Goal: Book appointment/travel/reservation

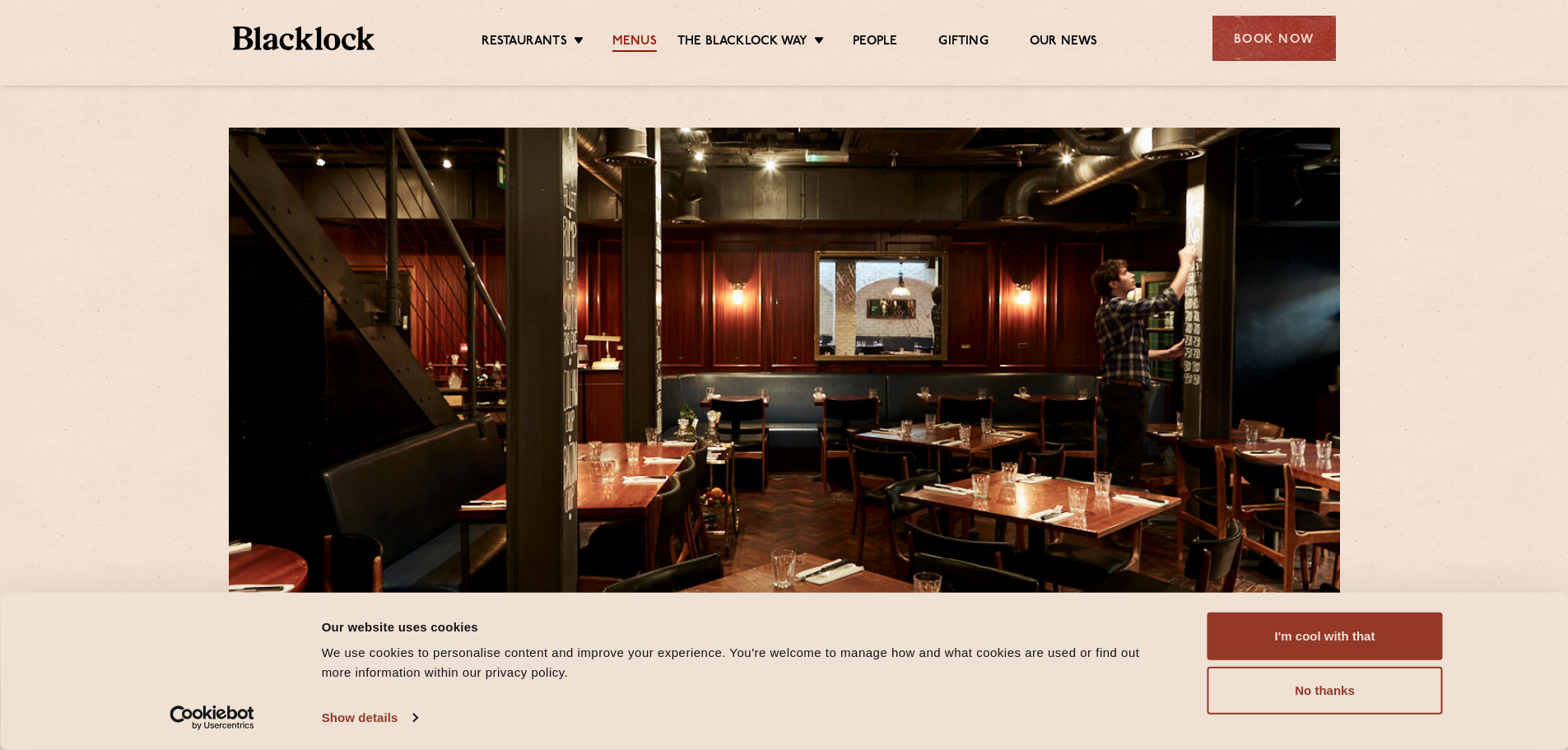
click at [630, 38] on link "Menus" at bounding box center [634, 43] width 45 height 18
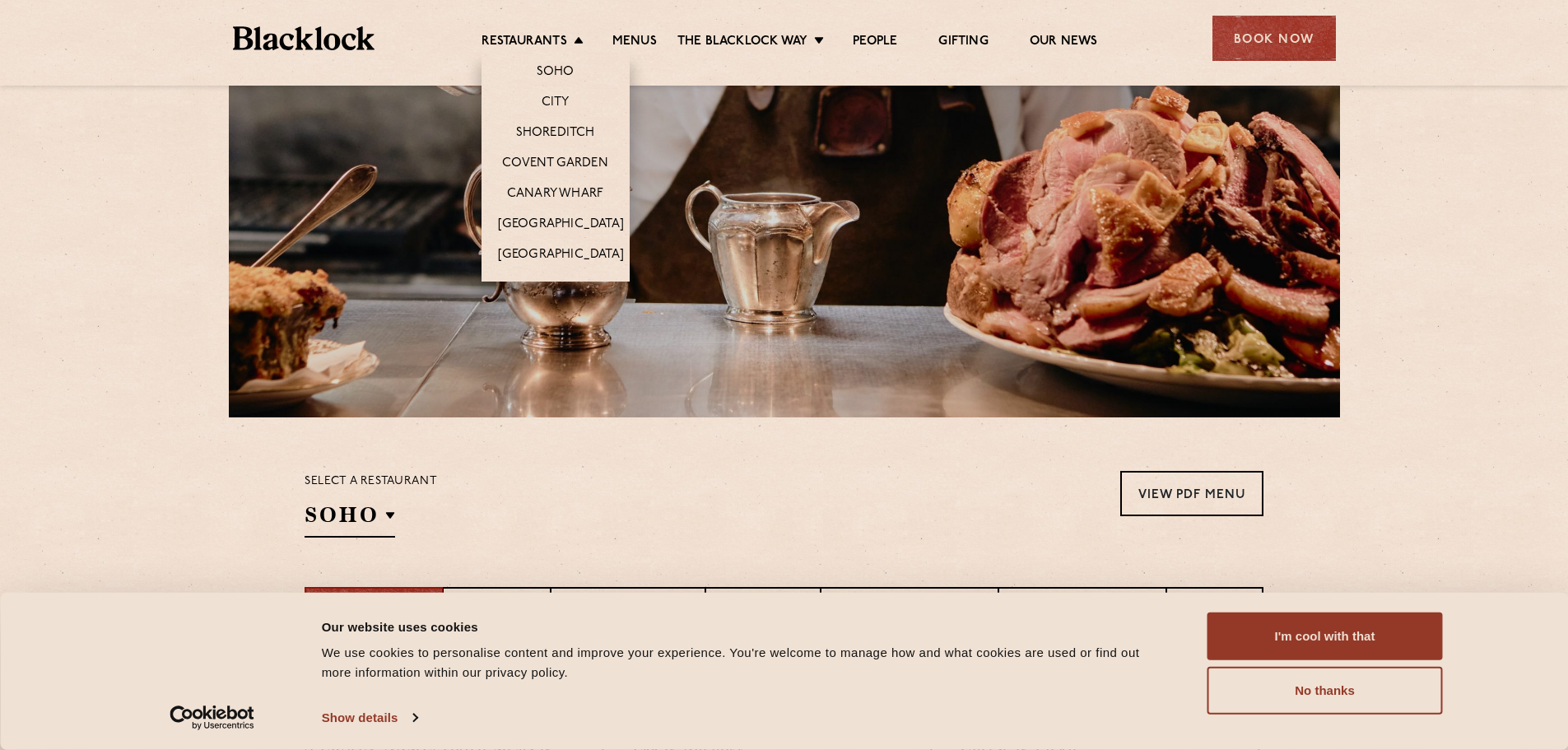
scroll to position [174, 0]
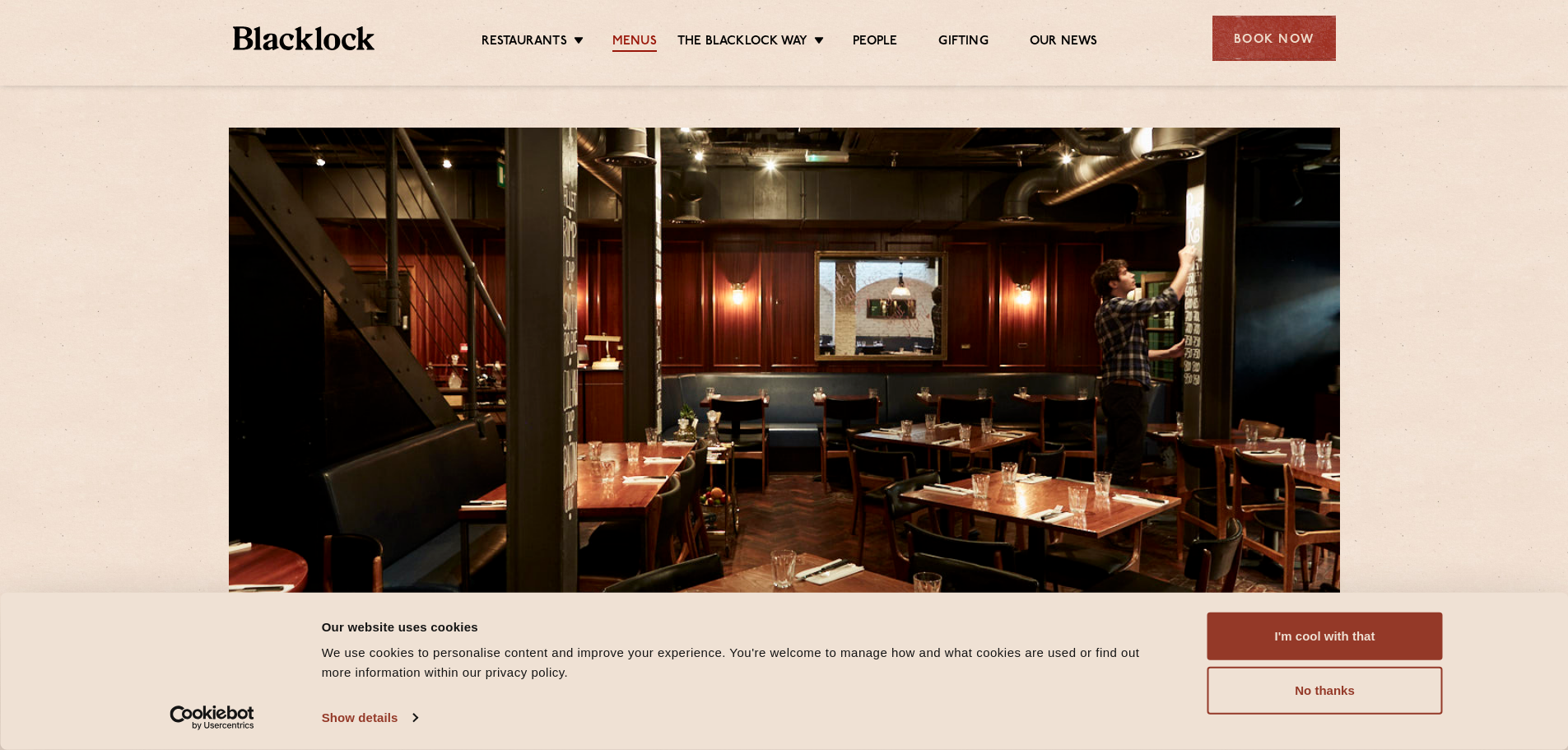
click at [632, 36] on link "Menus" at bounding box center [634, 43] width 45 height 18
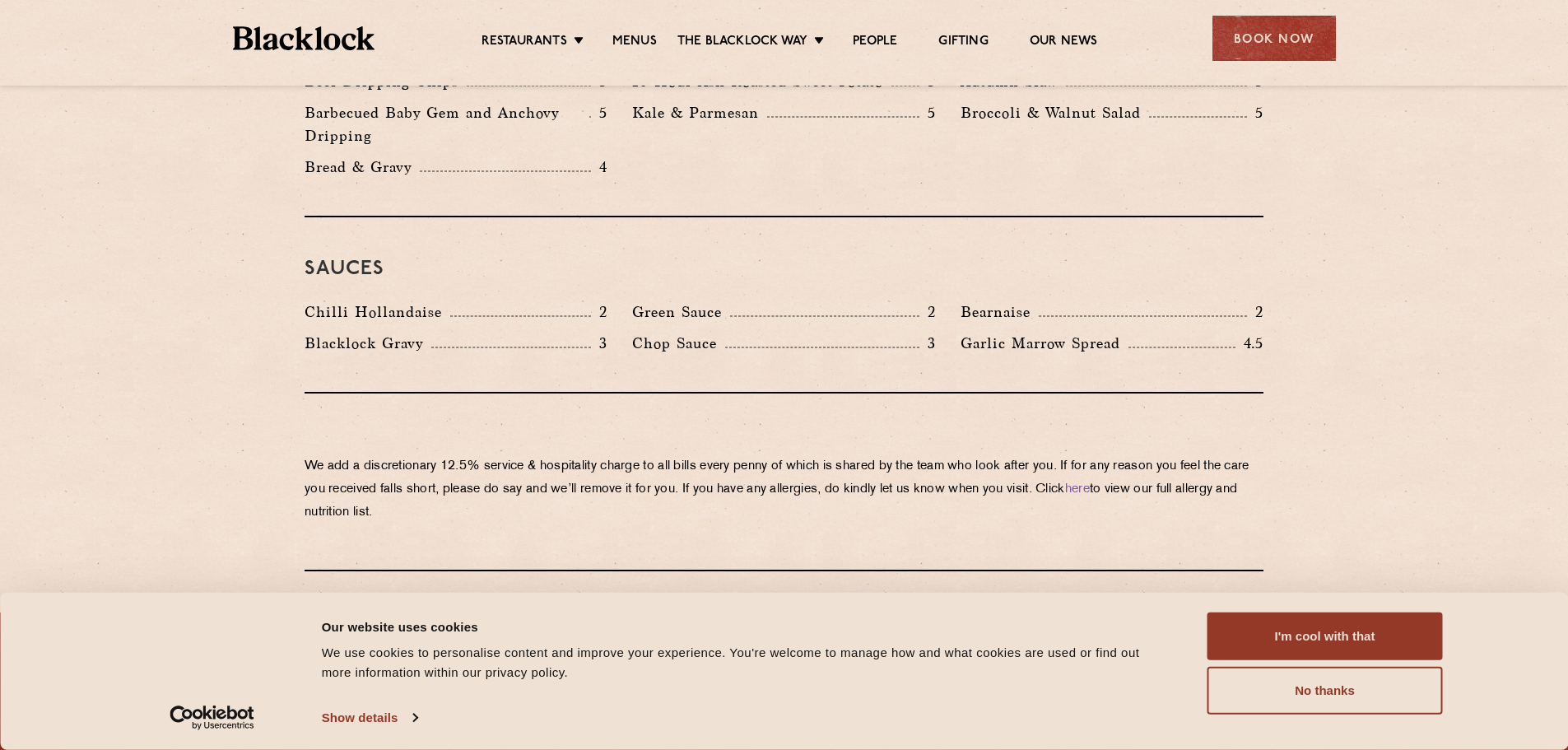
scroll to position [2799, 0]
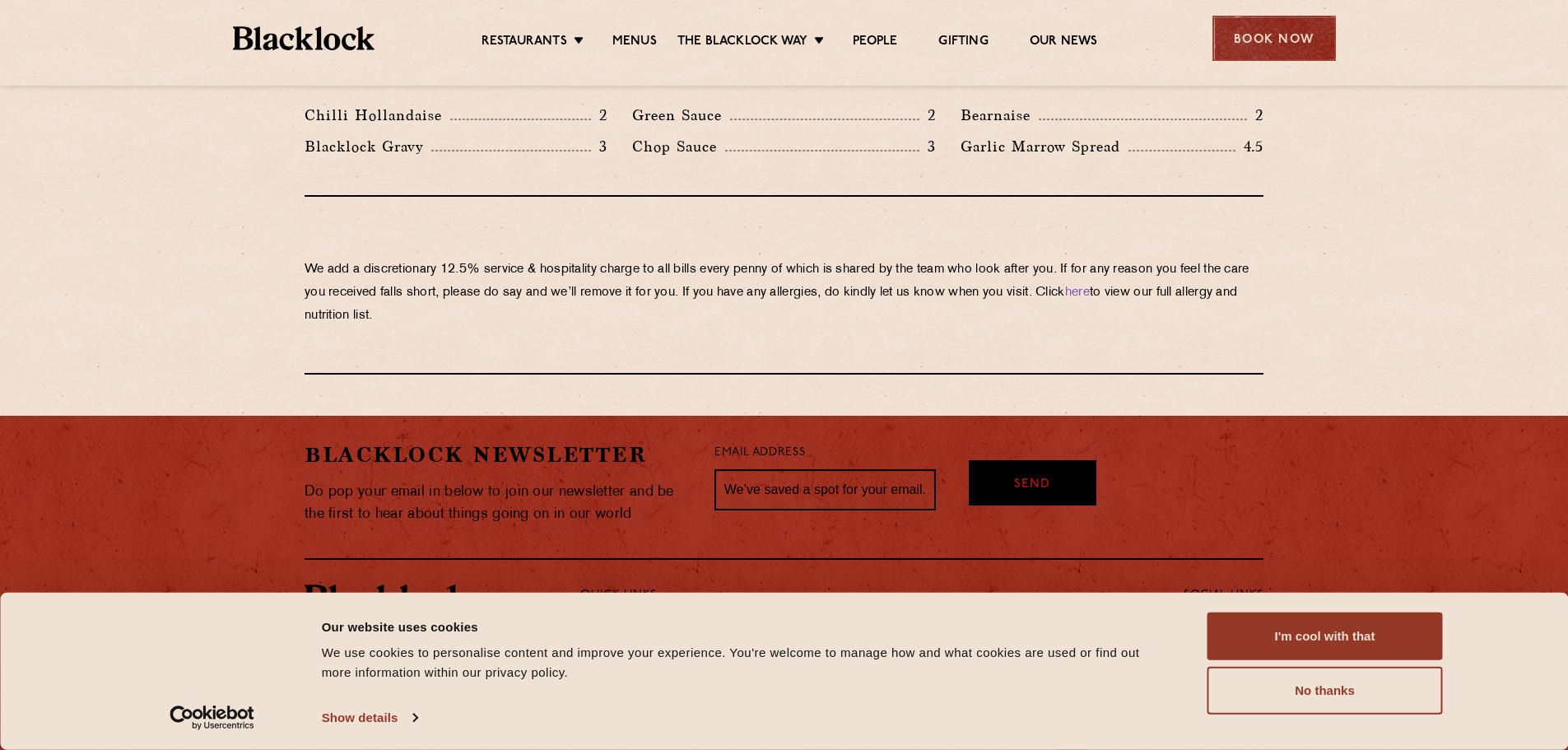
click at [1277, 39] on div "Book Now" at bounding box center [1274, 39] width 124 height 46
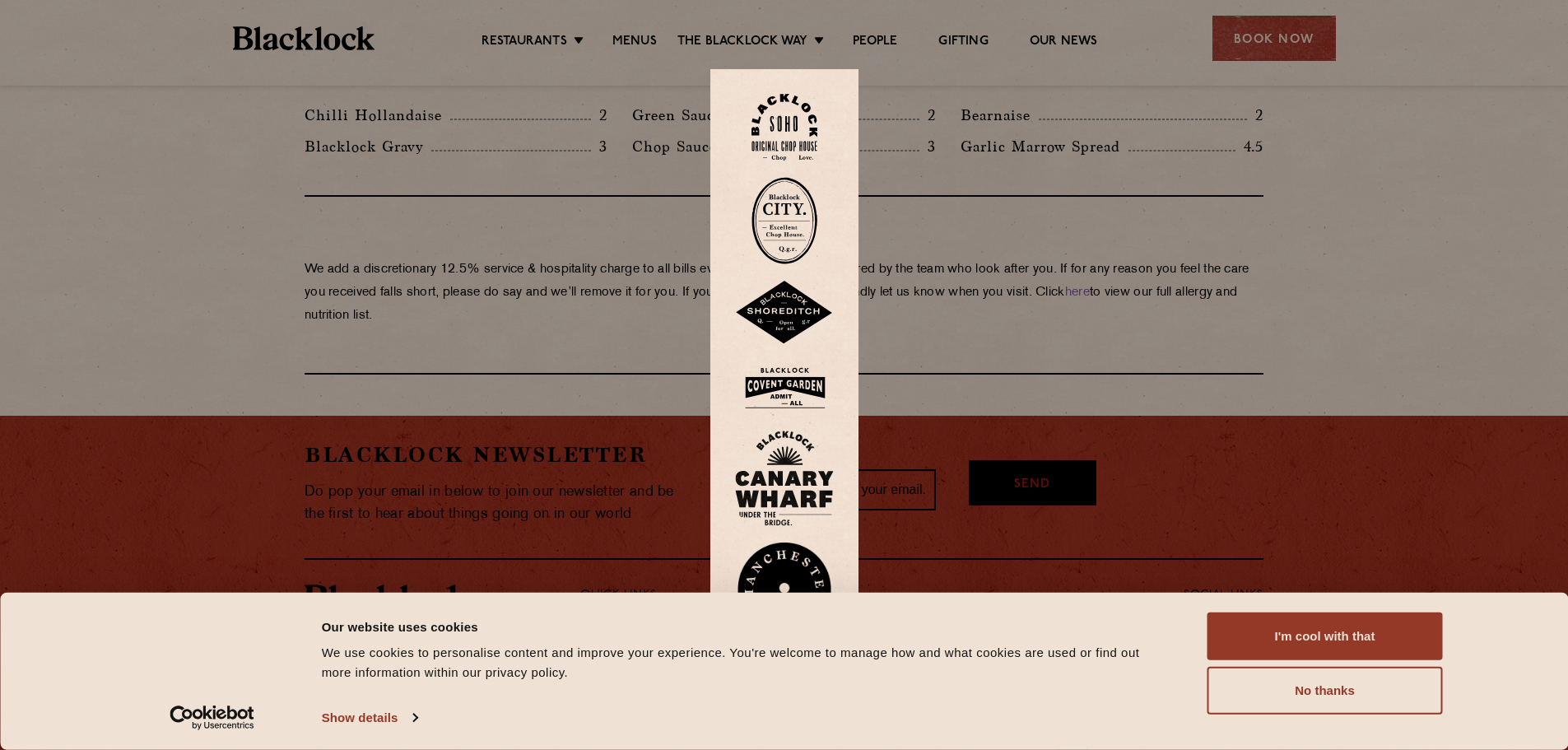
click at [798, 122] on img at bounding box center [784, 127] width 66 height 67
